Goal: Use online tool/utility: Utilize a website feature to perform a specific function

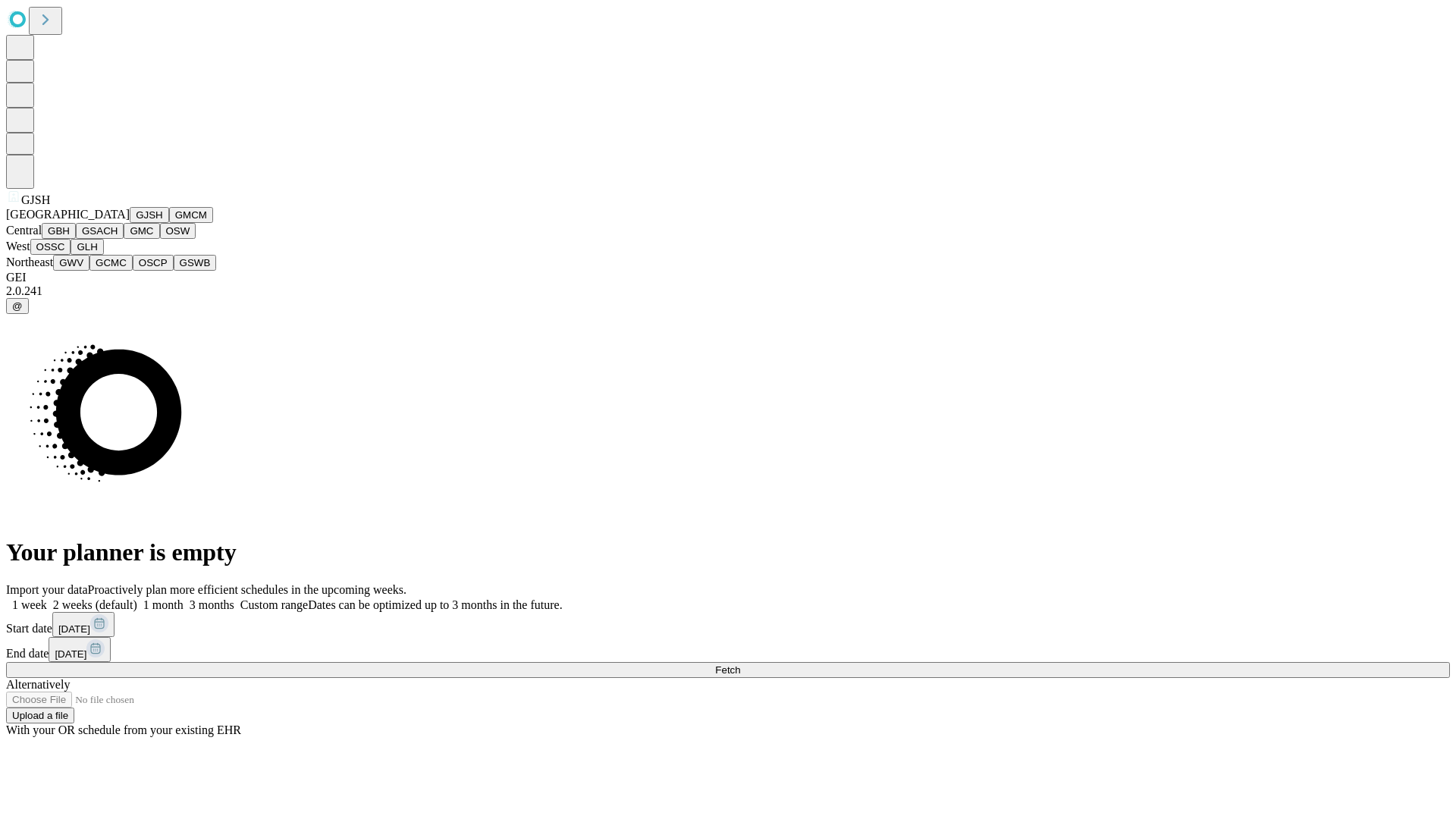
click at [130, 223] on button "GJSH" at bounding box center [150, 215] width 40 height 16
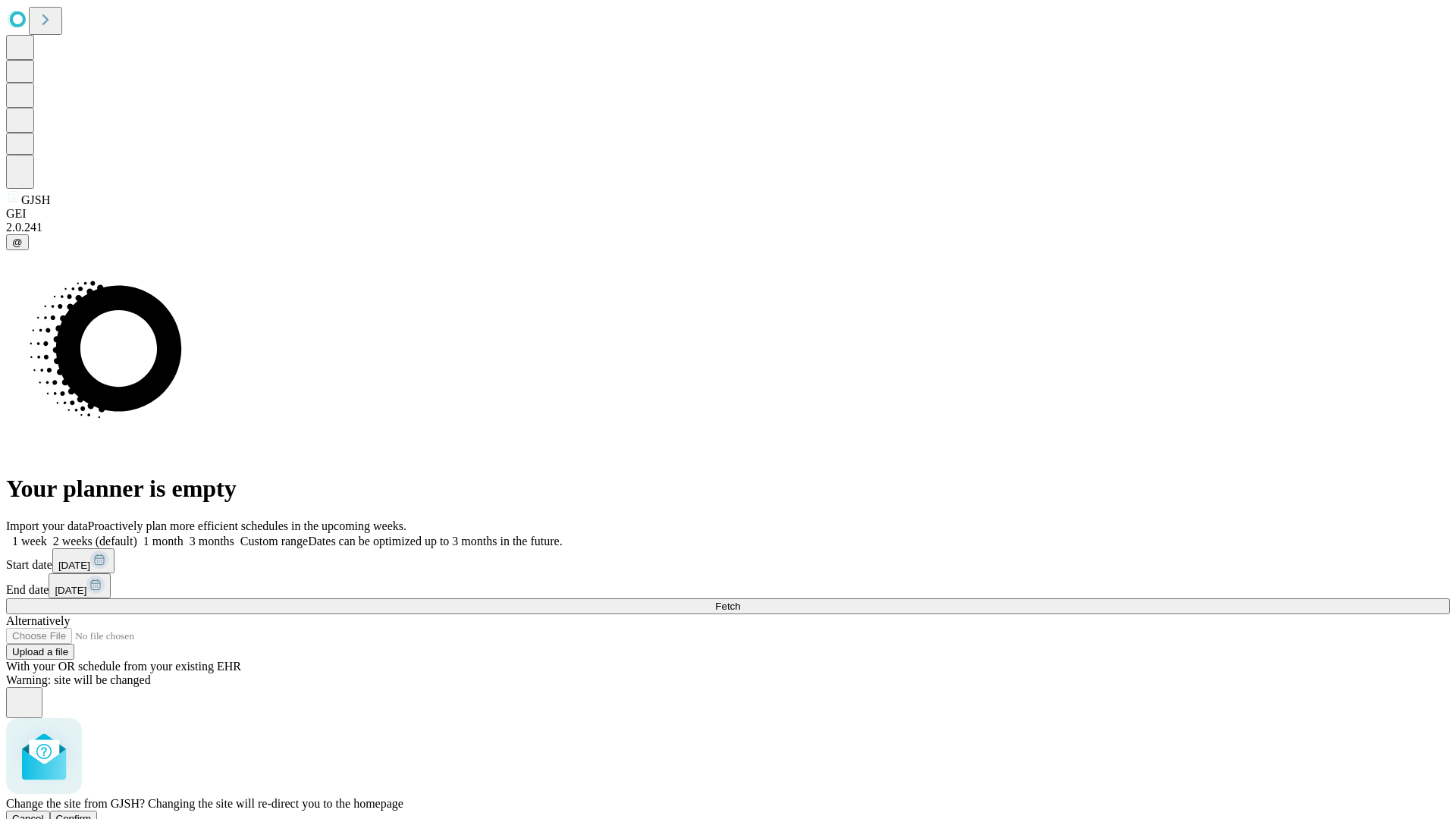
click at [91, 813] on span "Confirm" at bounding box center [74, 819] width 36 height 11
click at [138, 534] on label "2 weeks (default)" at bounding box center [92, 541] width 90 height 13
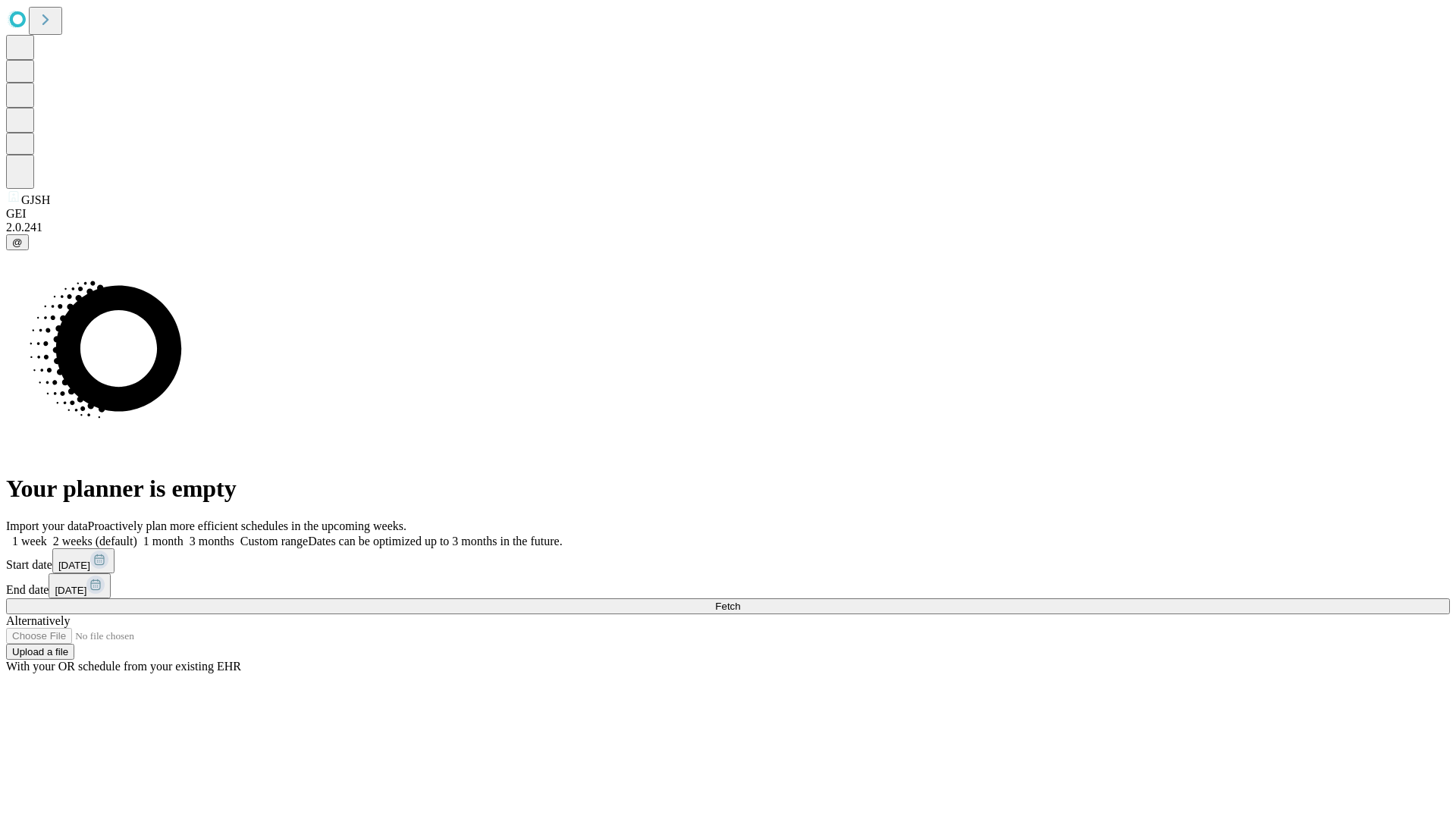
click at [741, 600] on span "Fetch" at bounding box center [728, 606] width 25 height 11
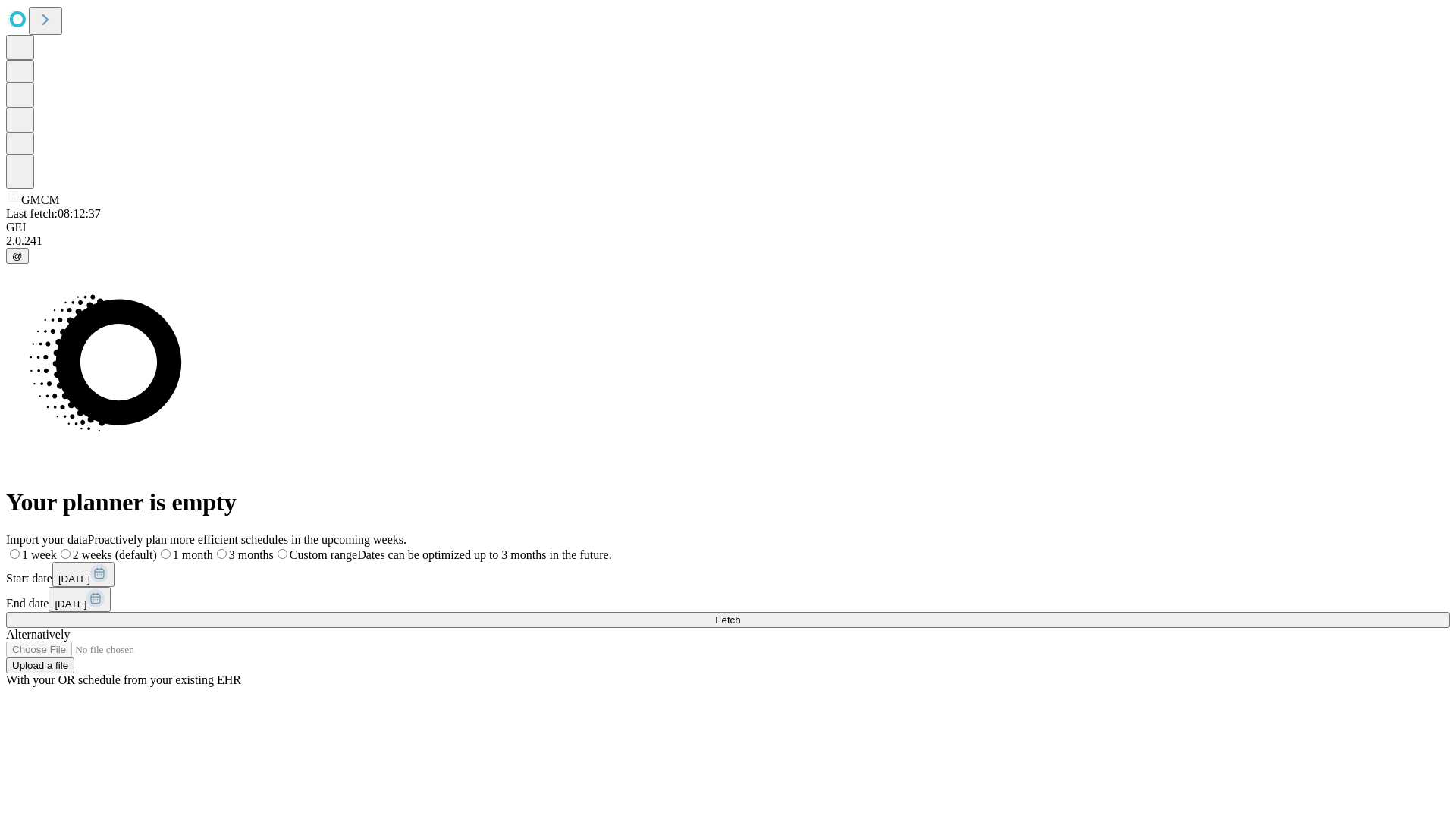
click at [741, 614] on span "Fetch" at bounding box center [728, 620] width 25 height 11
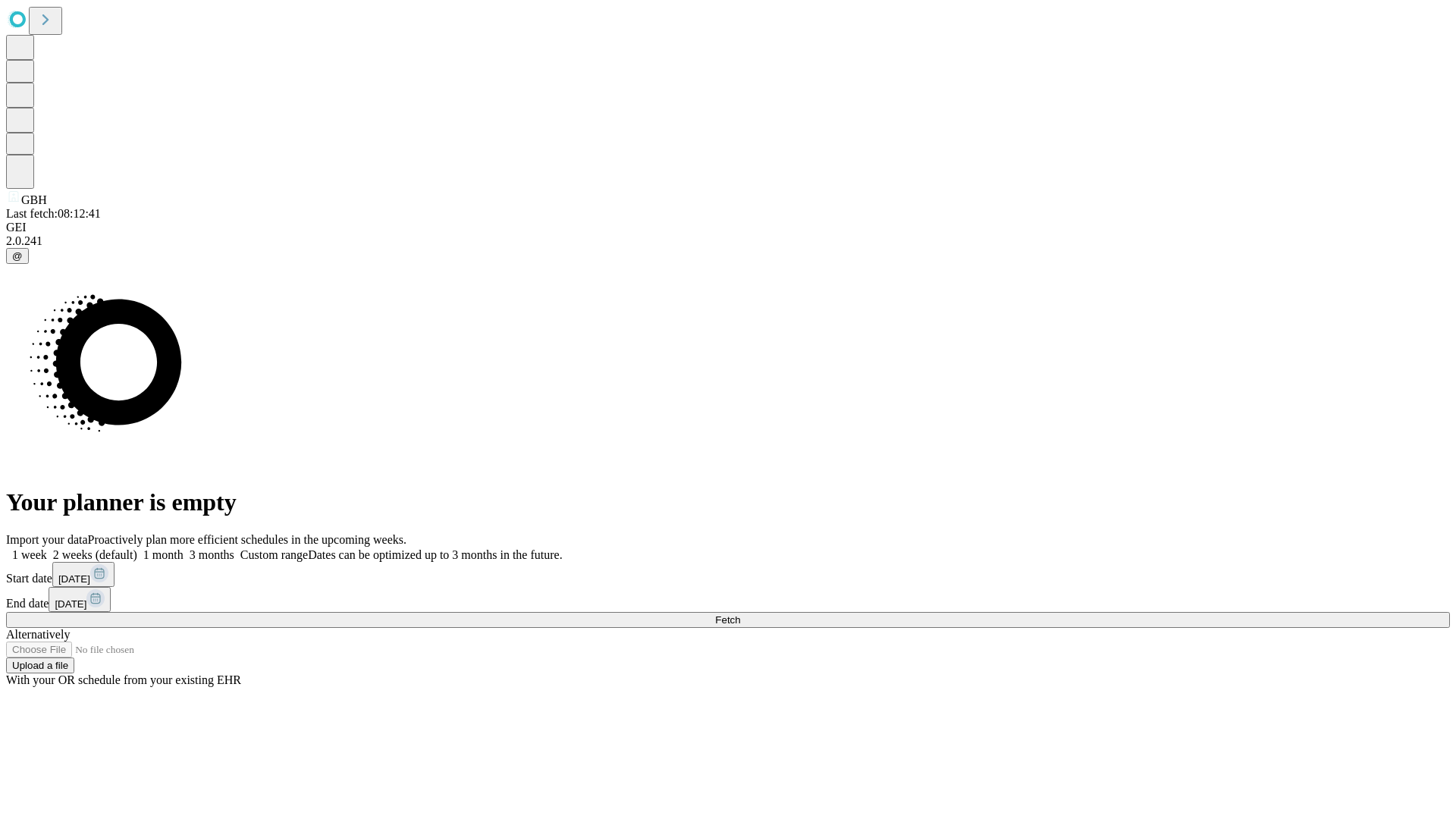
click at [138, 549] on label "2 weeks (default)" at bounding box center [92, 555] width 90 height 13
click at [741, 614] on span "Fetch" at bounding box center [728, 620] width 25 height 11
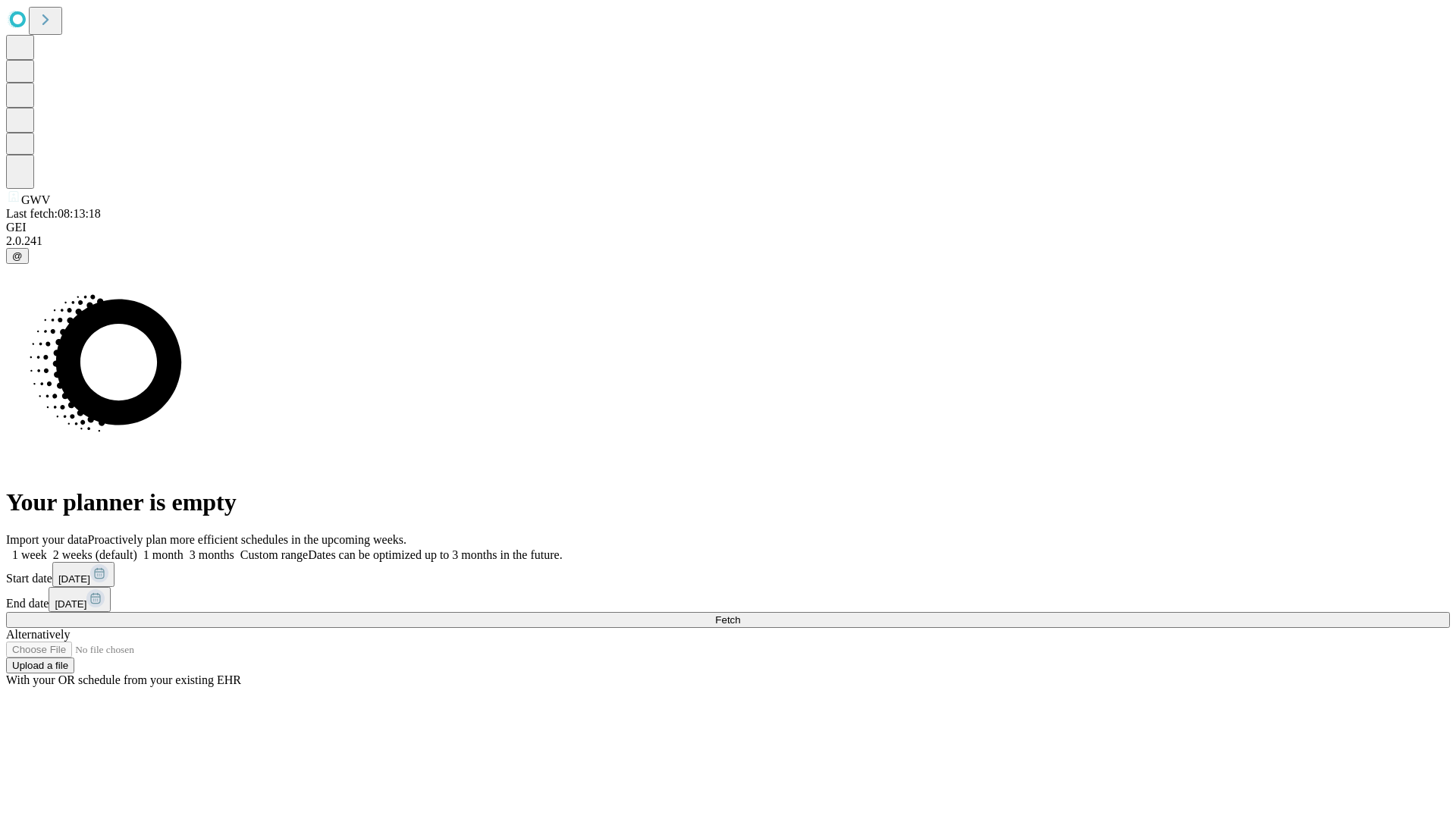
click at [138, 549] on label "2 weeks (default)" at bounding box center [92, 555] width 90 height 13
click at [741, 614] on span "Fetch" at bounding box center [728, 620] width 25 height 11
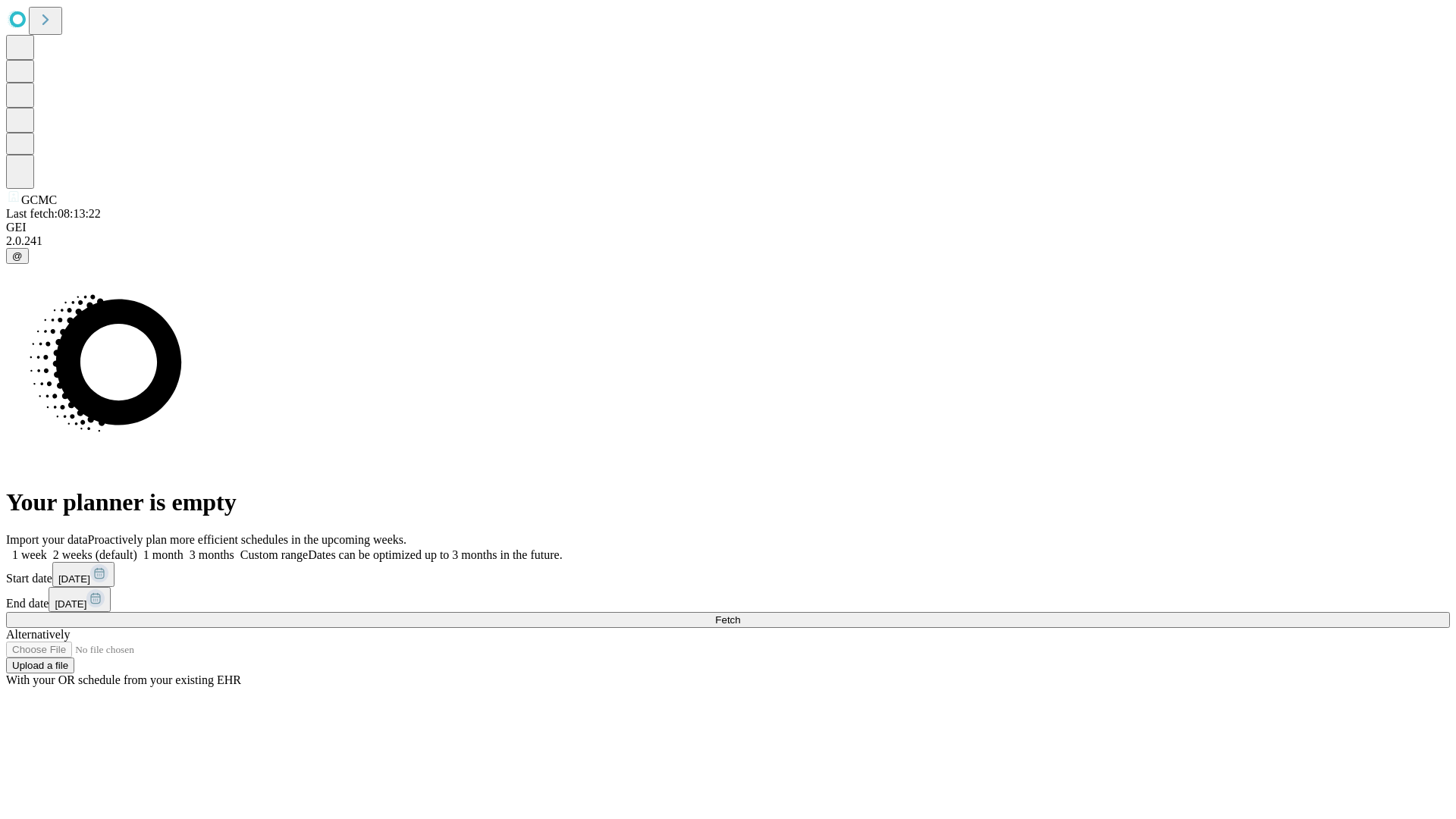
click at [138, 549] on label "2 weeks (default)" at bounding box center [92, 555] width 90 height 13
click at [741, 614] on span "Fetch" at bounding box center [728, 620] width 25 height 11
